Goal: Information Seeking & Learning: Learn about a topic

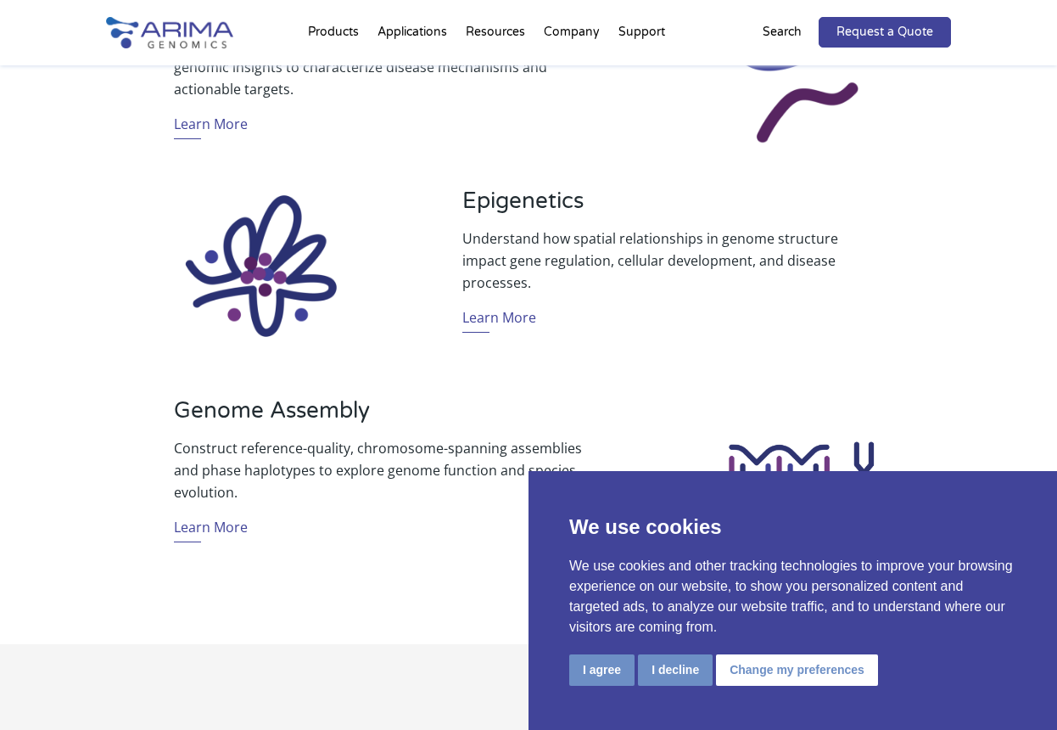
scroll to position [1152, 0]
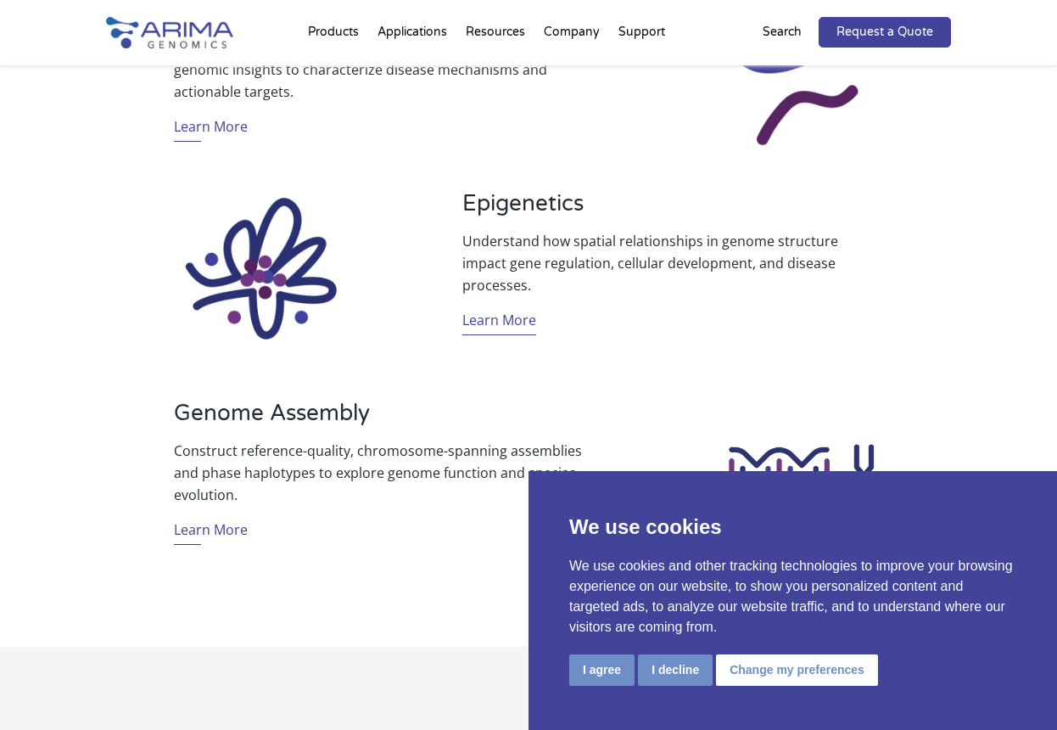
click at [495, 316] on link "Learn More" at bounding box center [499, 322] width 74 height 26
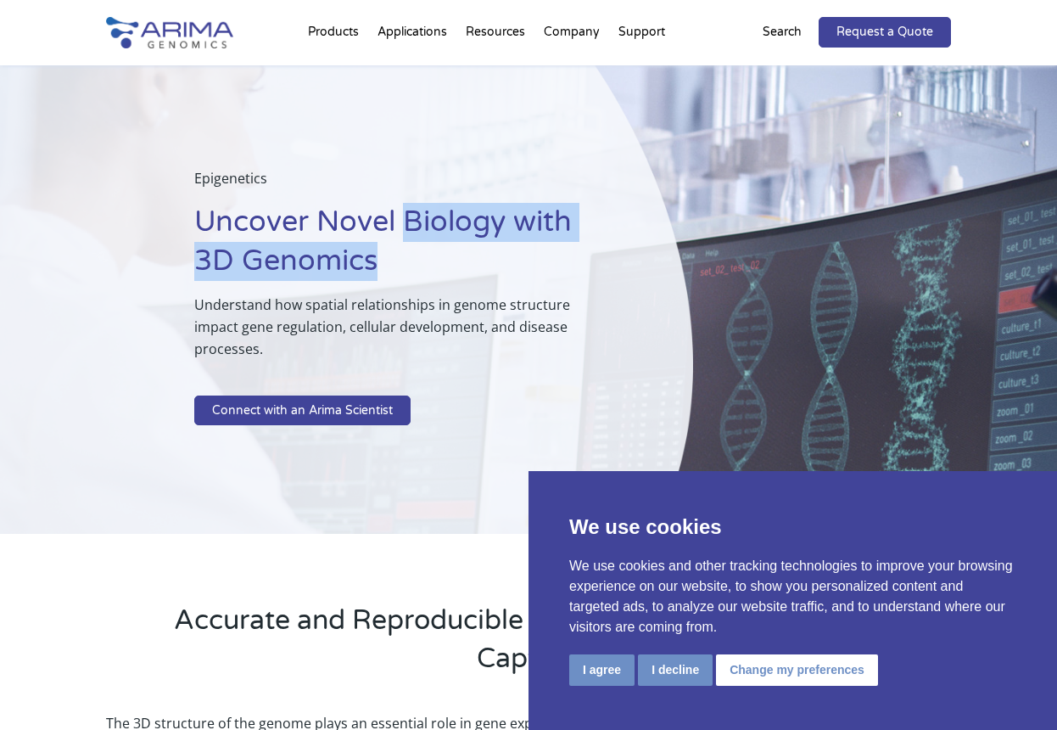
drag, startPoint x: 413, startPoint y: 261, endPoint x: 401, endPoint y: 205, distance: 57.2
click at [401, 205] on h1 "Uncover Novel Biology with 3D Genomics" at bounding box center [401, 248] width 414 height 91
drag, startPoint x: 401, startPoint y: 205, endPoint x: 383, endPoint y: 275, distance: 72.0
click at [383, 275] on h1 "Uncover Novel Biology with 3D Genomics" at bounding box center [401, 248] width 414 height 91
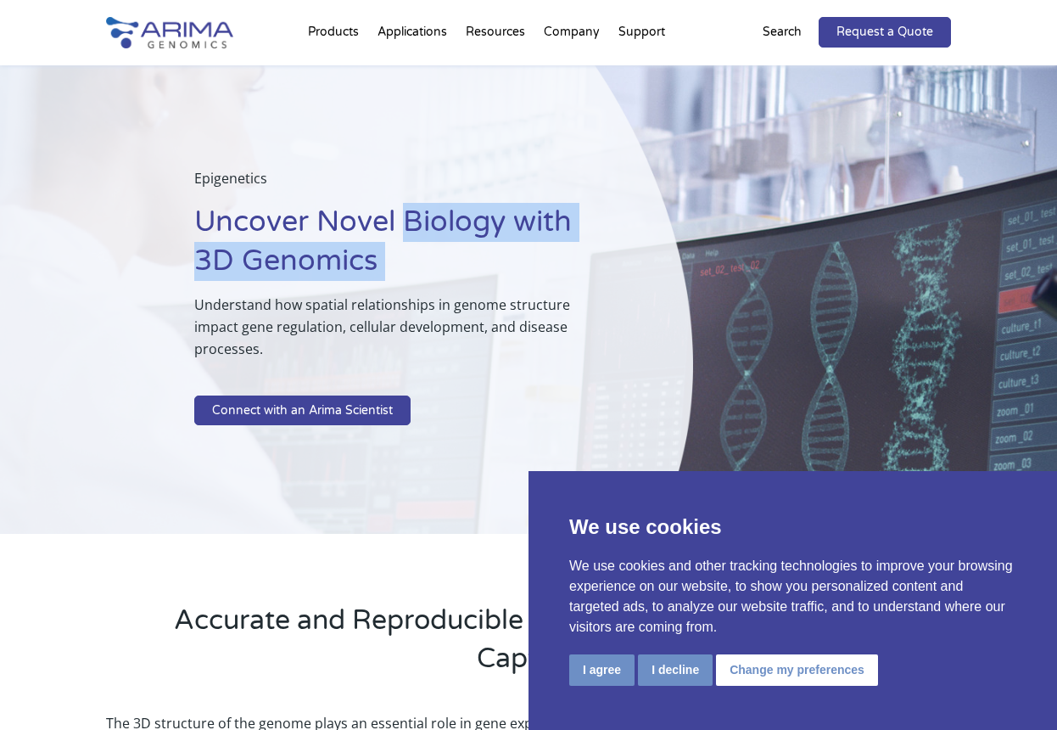
click at [383, 275] on h1 "Uncover Novel Biology with 3D Genomics" at bounding box center [401, 248] width 414 height 91
drag, startPoint x: 398, startPoint y: 257, endPoint x: 463, endPoint y: 187, distance: 95.4
click at [463, 187] on div "Epigenetics Uncover Novel Biology with 3D Genomics Understand how spatial relat…" at bounding box center [401, 300] width 414 height 266
click at [463, 187] on p "Epigenetics" at bounding box center [401, 185] width 414 height 36
